Goal: Information Seeking & Learning: Check status

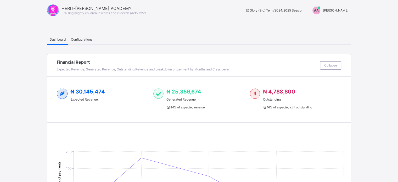
click at [326, 8] on div "AA [PERSON_NAME]" at bounding box center [329, 11] width 44 height 8
click at [328, 19] on ul "Switch to Admin View Logout" at bounding box center [325, 14] width 50 height 9
click at [330, 12] on span "[PERSON_NAME]" at bounding box center [335, 10] width 25 height 4
click at [335, 15] on span "Switch to Admin View" at bounding box center [331, 11] width 40 height 5
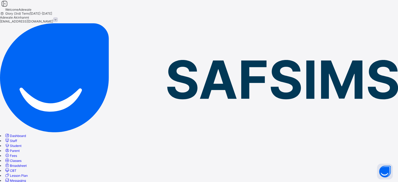
click at [17, 153] on span "Fees" at bounding box center [13, 155] width 7 height 4
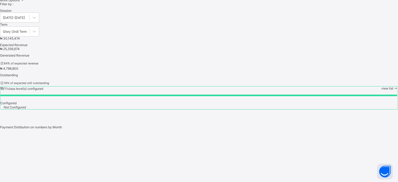
scroll to position [209, 0]
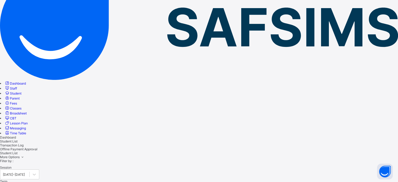
scroll to position [0, 0]
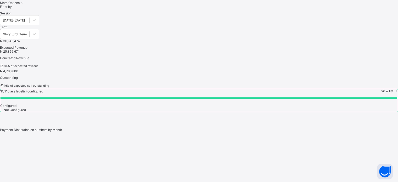
scroll to position [209, 0]
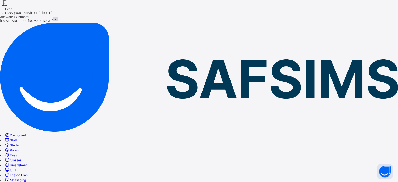
scroll to position [0, 0]
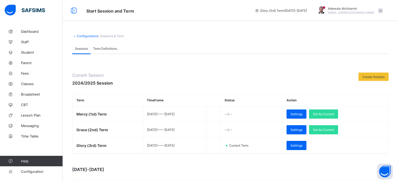
scroll to position [78, 0]
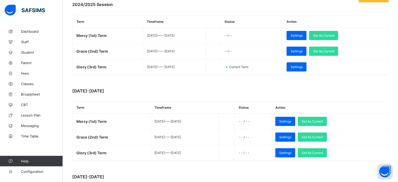
click at [323, 122] on span "Set As Current" at bounding box center [311, 121] width 21 height 4
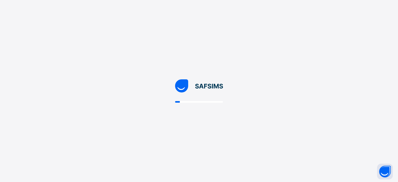
scroll to position [0, 0]
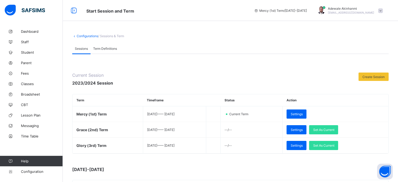
click at [26, 76] on link "Fees" at bounding box center [31, 73] width 63 height 10
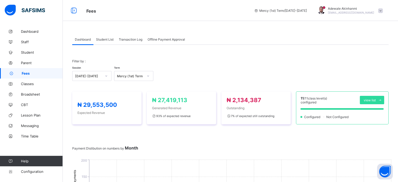
click at [101, 40] on span "Student List" at bounding box center [105, 39] width 18 height 4
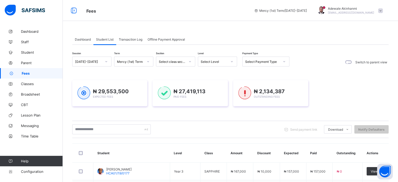
click at [136, 64] on div "Mercy (1st) Term" at bounding box center [128, 61] width 29 height 7
click at [136, 81] on div "Grace (2nd) Term" at bounding box center [133, 81] width 39 height 8
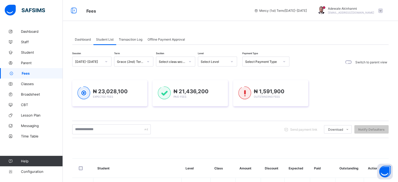
click at [250, 126] on div "Send payment link Download Students Payment Students Payment Status Student Ite…" at bounding box center [230, 129] width 316 height 10
click at [257, 37] on div "Dashboard Student List Transaction Log Offline Payment Approval" at bounding box center [230, 39] width 316 height 11
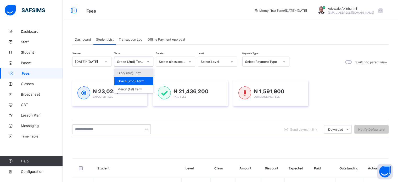
click at [126, 64] on div "Grace (2nd) Term" at bounding box center [128, 61] width 29 height 7
click at [133, 82] on div "Grace (2nd) Term" at bounding box center [133, 81] width 39 height 8
click at [130, 60] on div "Grace (2nd) Term" at bounding box center [130, 62] width 27 height 4
click at [128, 72] on div "Glory (3rd) Term" at bounding box center [133, 73] width 39 height 8
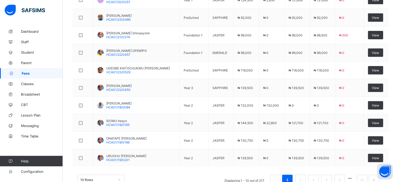
scroll to position [202, 0]
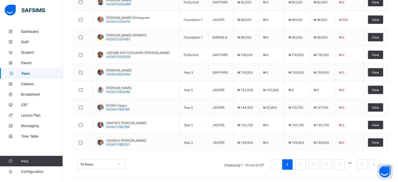
click at [177, 163] on div "10 Rows Displaying 1 - 10 out of 217 1 2 3 4 5 22" at bounding box center [230, 164] width 306 height 10
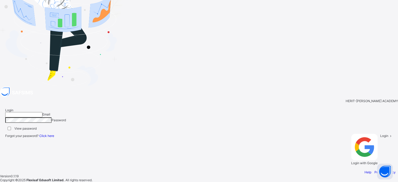
type input "**********"
